Goal: Information Seeking & Learning: Find specific fact

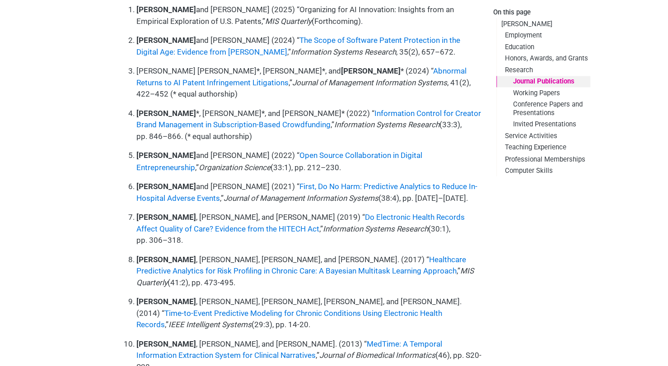
scroll to position [864, 0]
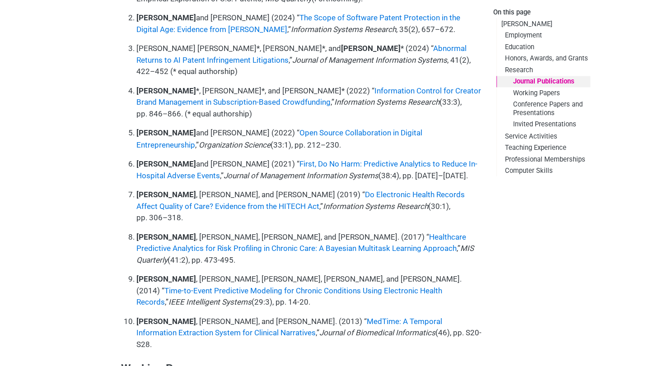
click at [259, 189] on p "[PERSON_NAME] , [PERSON_NAME], and [PERSON_NAME] (2019) “ Do Electronic Health …" at bounding box center [308, 206] width 345 height 35
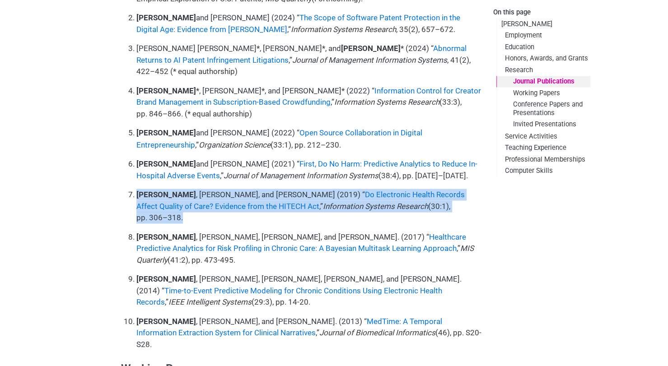
click at [259, 189] on p "[PERSON_NAME] , [PERSON_NAME], and [PERSON_NAME] (2019) “ Do Electronic Health …" at bounding box center [308, 206] width 345 height 35
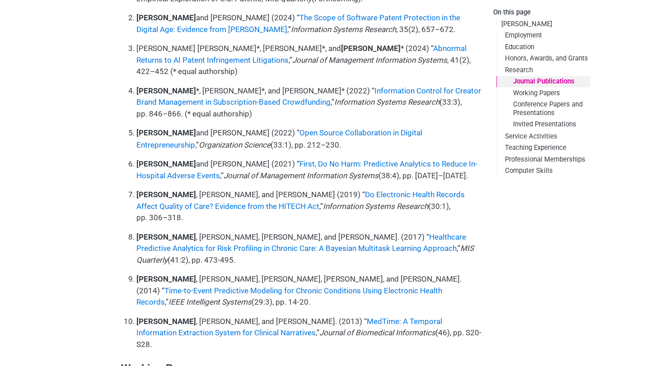
click at [198, 158] on p "[PERSON_NAME] and [PERSON_NAME] (2021) “ First, Do No Harm: Predictive Analytic…" at bounding box center [308, 169] width 345 height 23
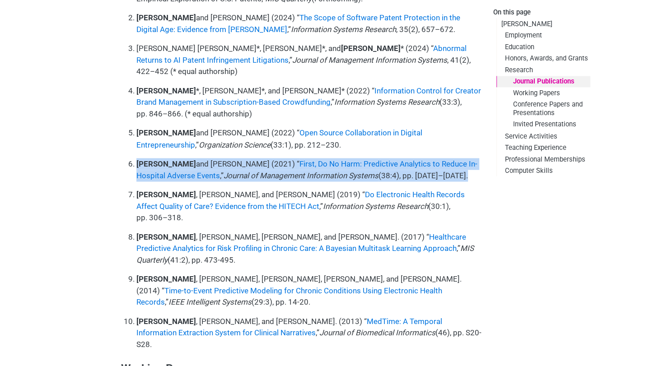
click at [198, 158] on p "[PERSON_NAME] and [PERSON_NAME] (2021) “ First, Do No Harm: Predictive Analytic…" at bounding box center [308, 169] width 345 height 23
click at [202, 158] on p "[PERSON_NAME] and [PERSON_NAME] (2021) “ First, Do No Harm: Predictive Analytic…" at bounding box center [308, 169] width 345 height 23
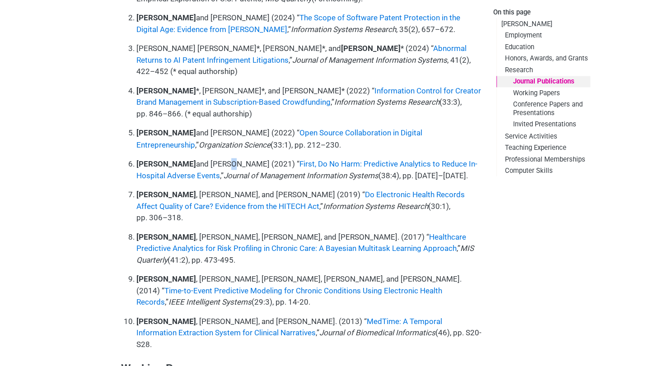
click at [202, 158] on p "[PERSON_NAME] and [PERSON_NAME] (2021) “ First, Do No Harm: Predictive Analytic…" at bounding box center [308, 169] width 345 height 23
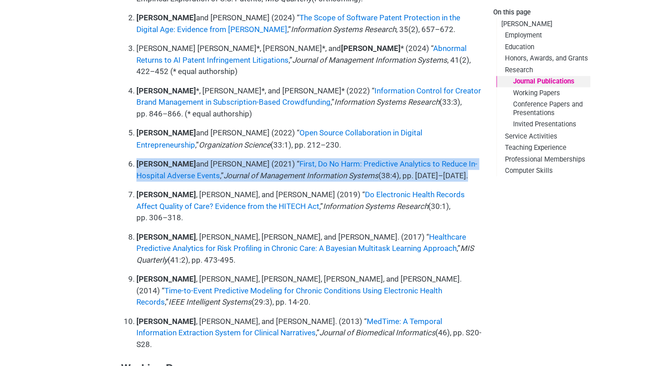
click at [202, 158] on p "[PERSON_NAME] and [PERSON_NAME] (2021) “ First, Do No Harm: Predictive Analytic…" at bounding box center [308, 169] width 345 height 23
click at [254, 171] on em "Journal of Management Information Systems" at bounding box center [300, 175] width 155 height 9
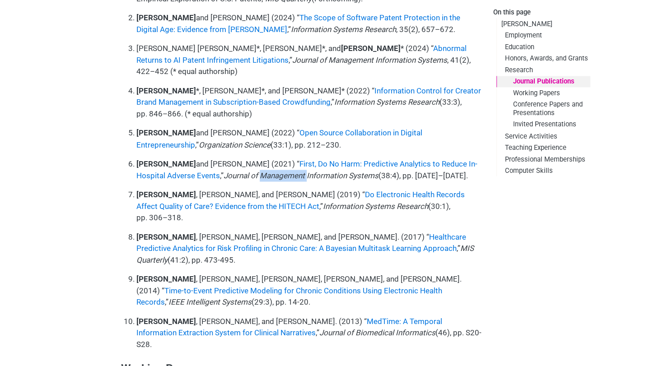
click at [254, 171] on em "Journal of Management Information Systems" at bounding box center [300, 175] width 155 height 9
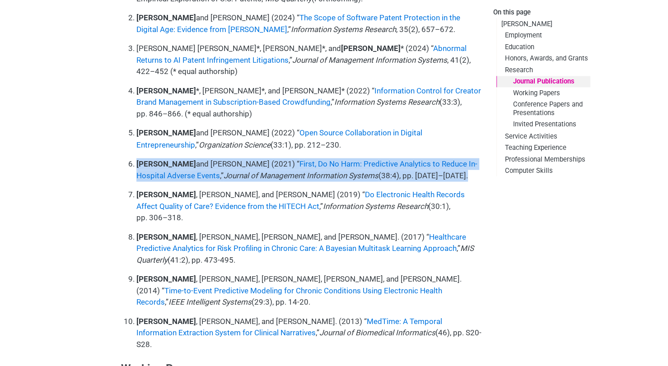
click at [254, 171] on em "Journal of Management Information Systems" at bounding box center [300, 175] width 155 height 9
